Goal: Find specific page/section: Find specific page/section

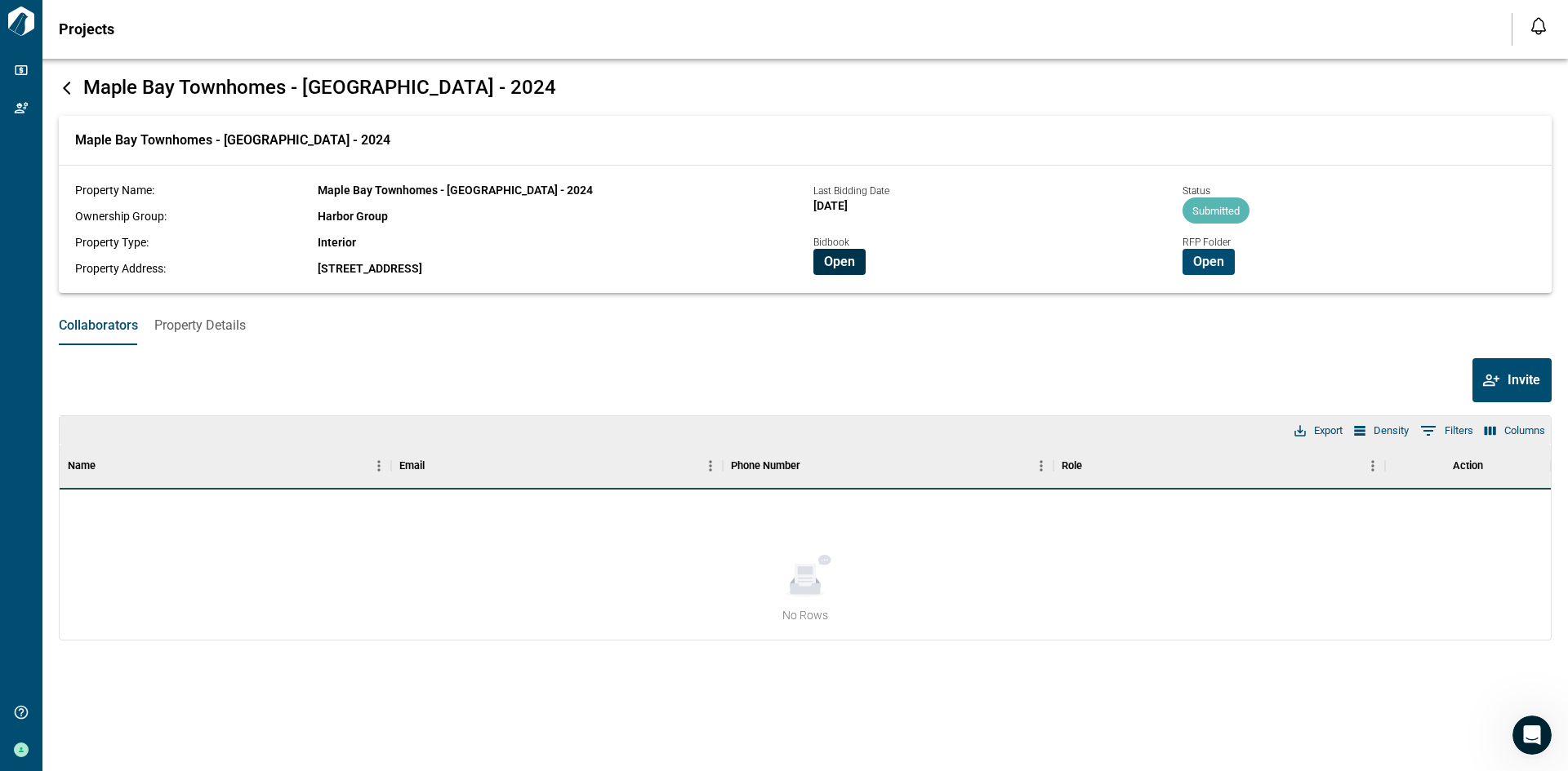
click at [845, 260] on span "Open" at bounding box center [840, 262] width 31 height 16
click at [1224, 265] on button "Open" at bounding box center [1209, 262] width 53 height 26
